Goal: Task Accomplishment & Management: Manage account settings

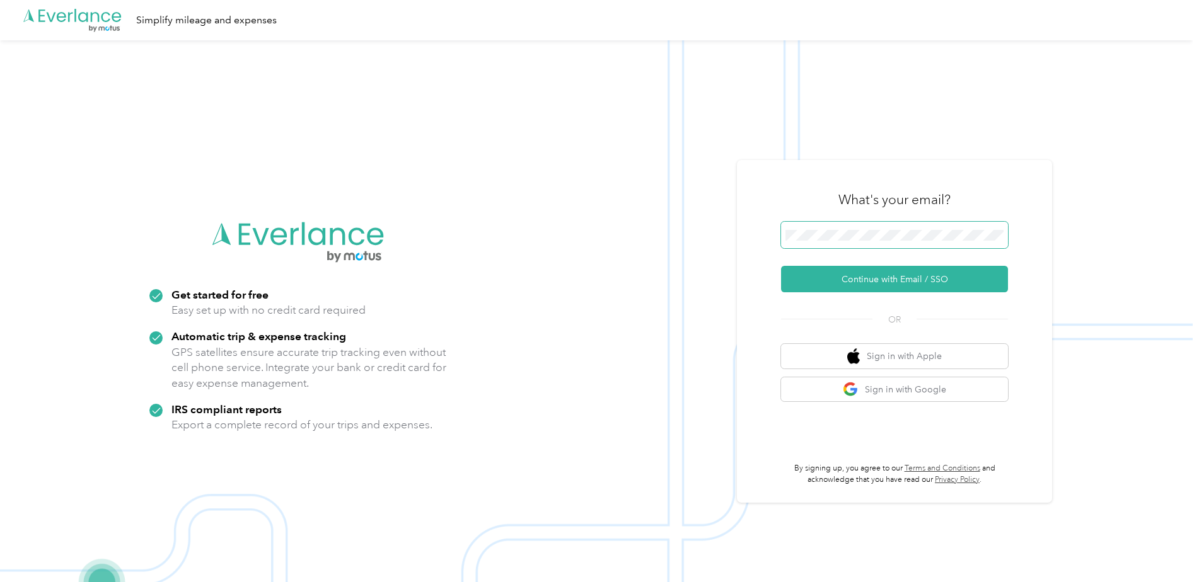
click at [845, 254] on form "Continue with Email / SSO" at bounding box center [894, 257] width 227 height 71
drag, startPoint x: 845, startPoint y: 275, endPoint x: 813, endPoint y: 281, distance: 32.1
click at [813, 281] on button "Continue with Email / SSO" at bounding box center [894, 279] width 227 height 26
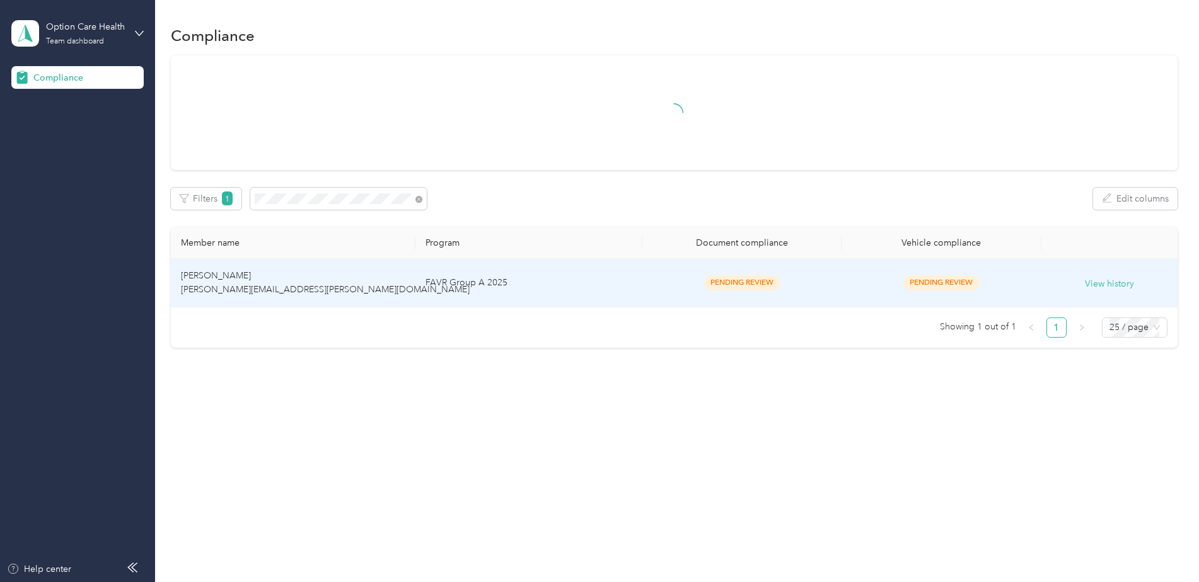
click at [359, 278] on td "[PERSON_NAME] [PERSON_NAME][EMAIL_ADDRESS][PERSON_NAME][DOMAIN_NAME]" at bounding box center [293, 283] width 245 height 49
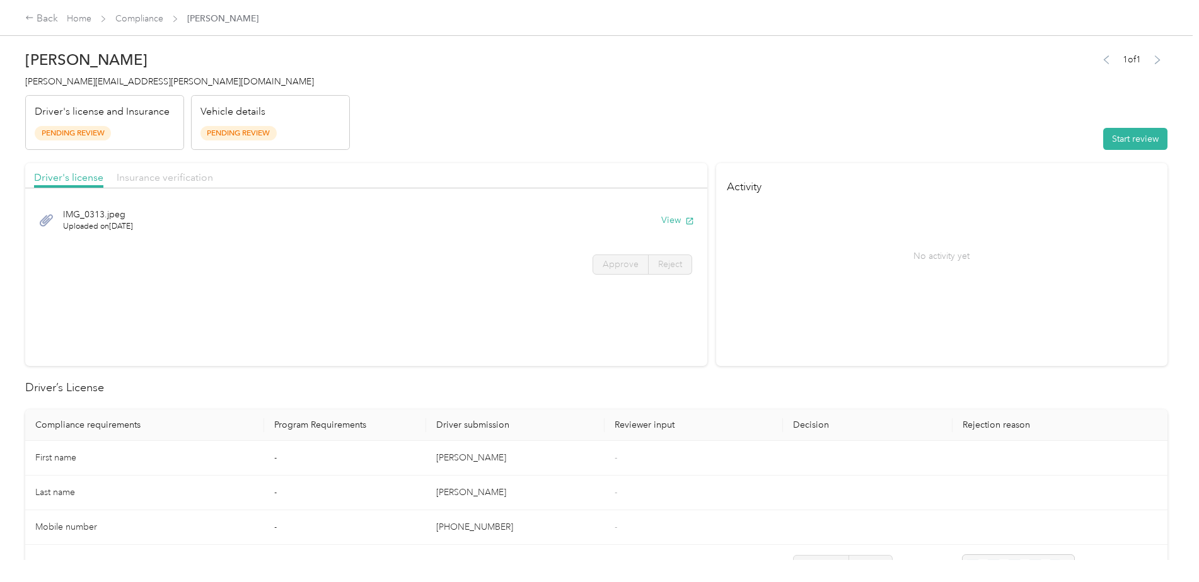
click at [154, 182] on span "Insurance verification" at bounding box center [165, 177] width 96 height 12
click at [81, 22] on link "Home" at bounding box center [79, 18] width 25 height 11
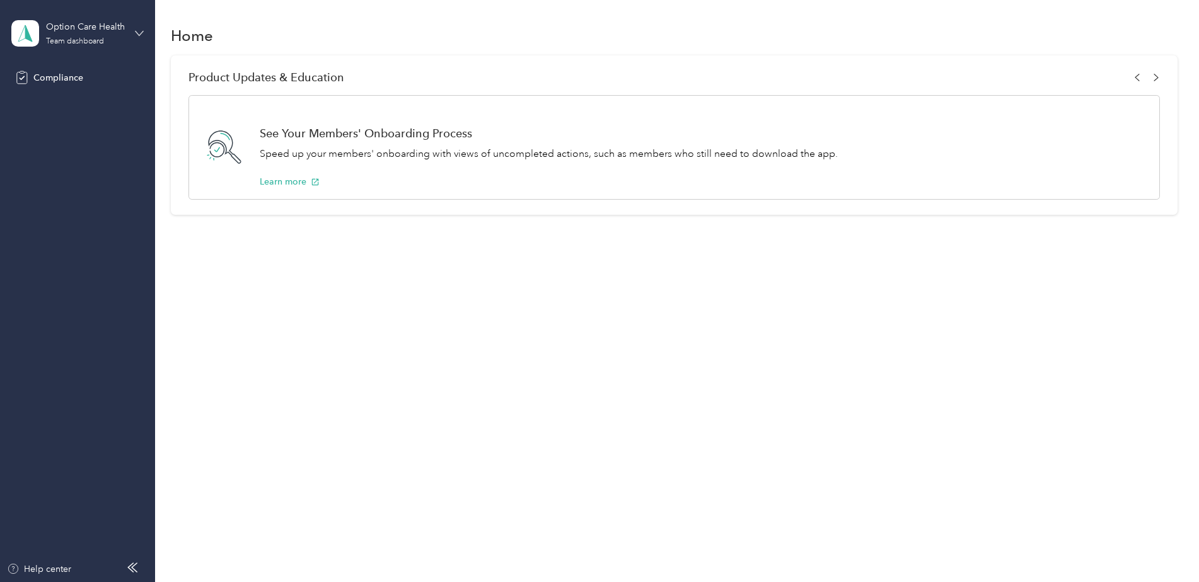
click at [140, 31] on icon at bounding box center [139, 33] width 9 height 9
click at [66, 135] on div "Log out" at bounding box center [144, 132] width 248 height 22
